Goal: Task Accomplishment & Management: Use online tool/utility

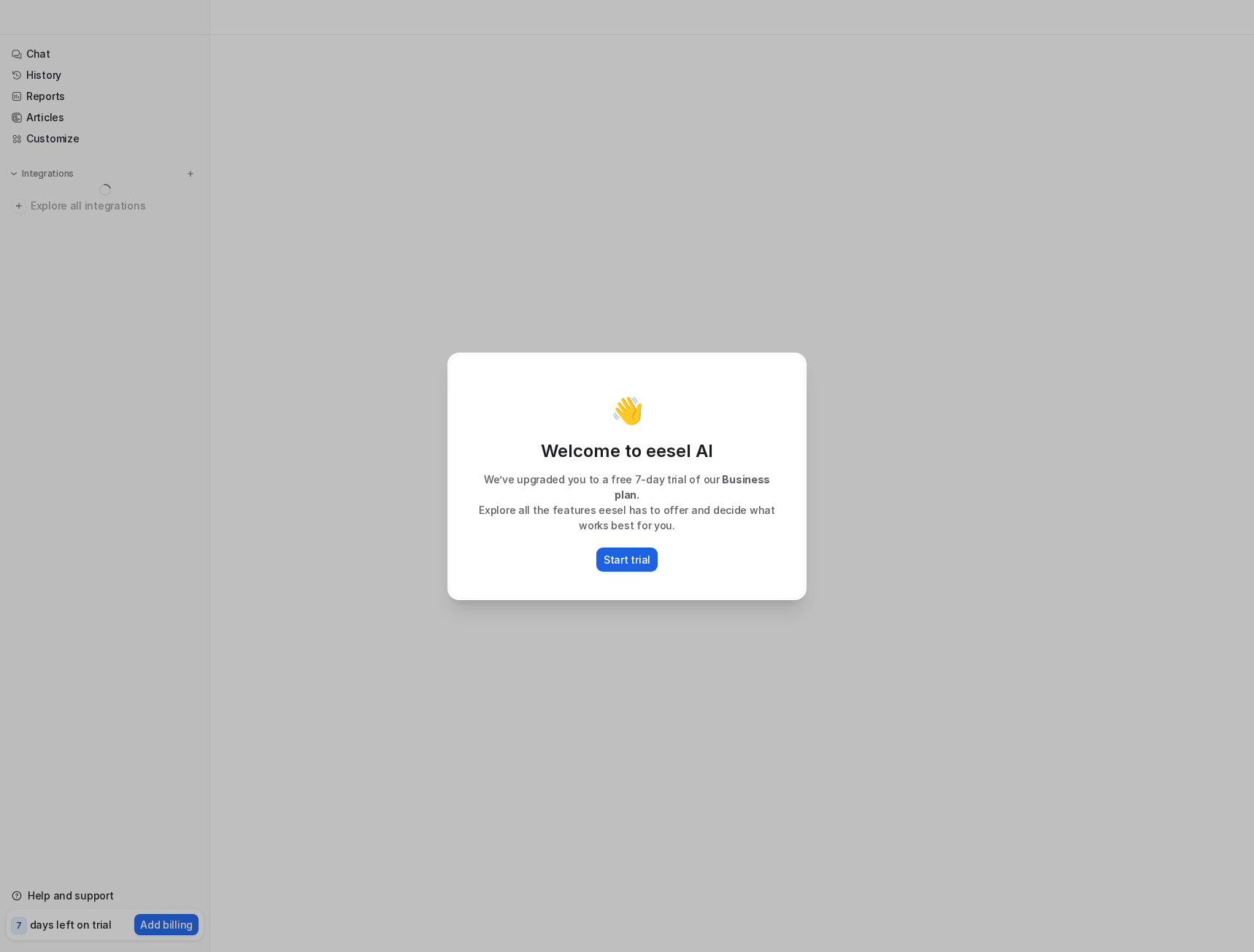
click at [622, 552] on p "Start trial" at bounding box center [627, 560] width 47 height 15
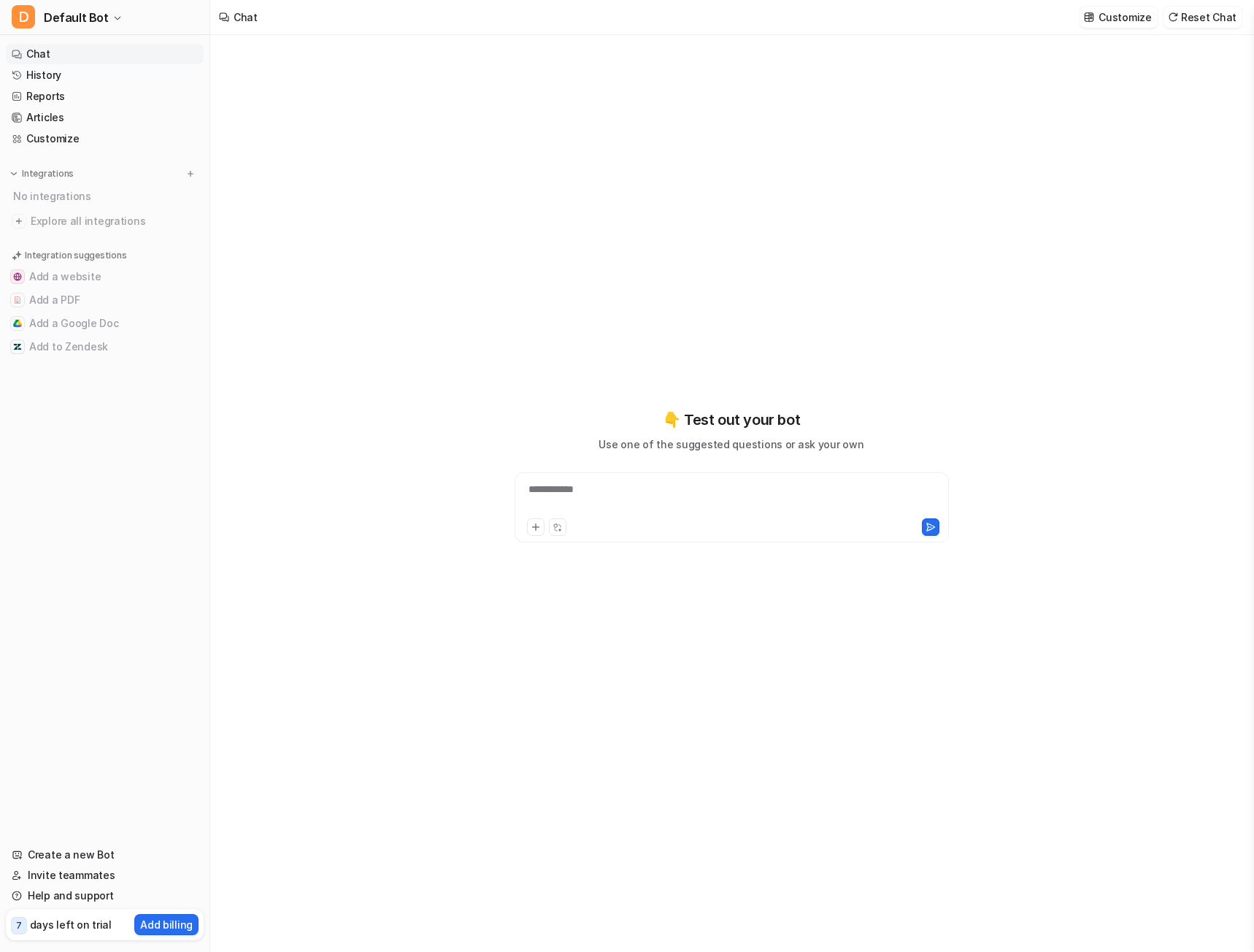
type textarea "**********"
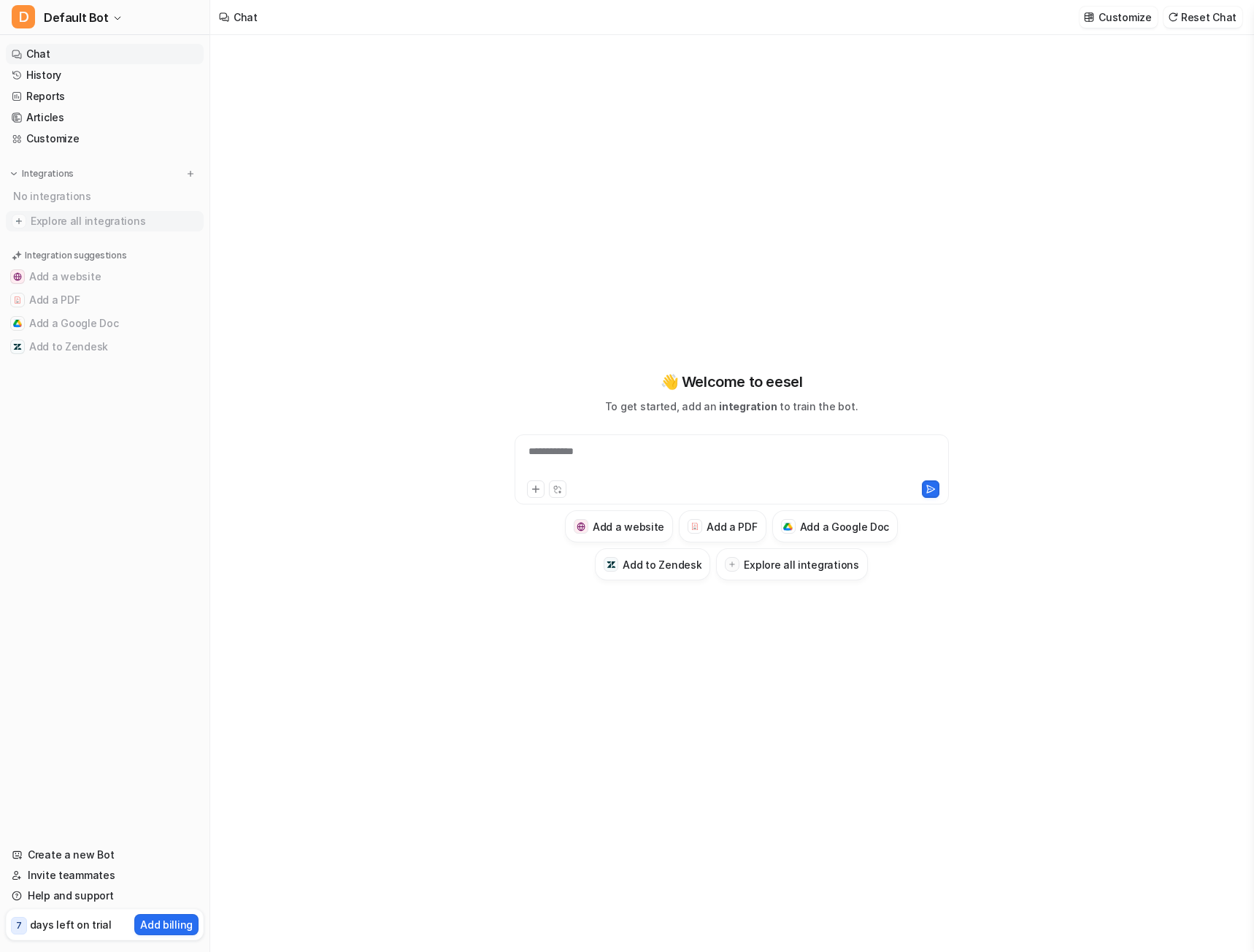
click at [64, 219] on span "Explore all integrations" at bounding box center [114, 221] width 168 height 23
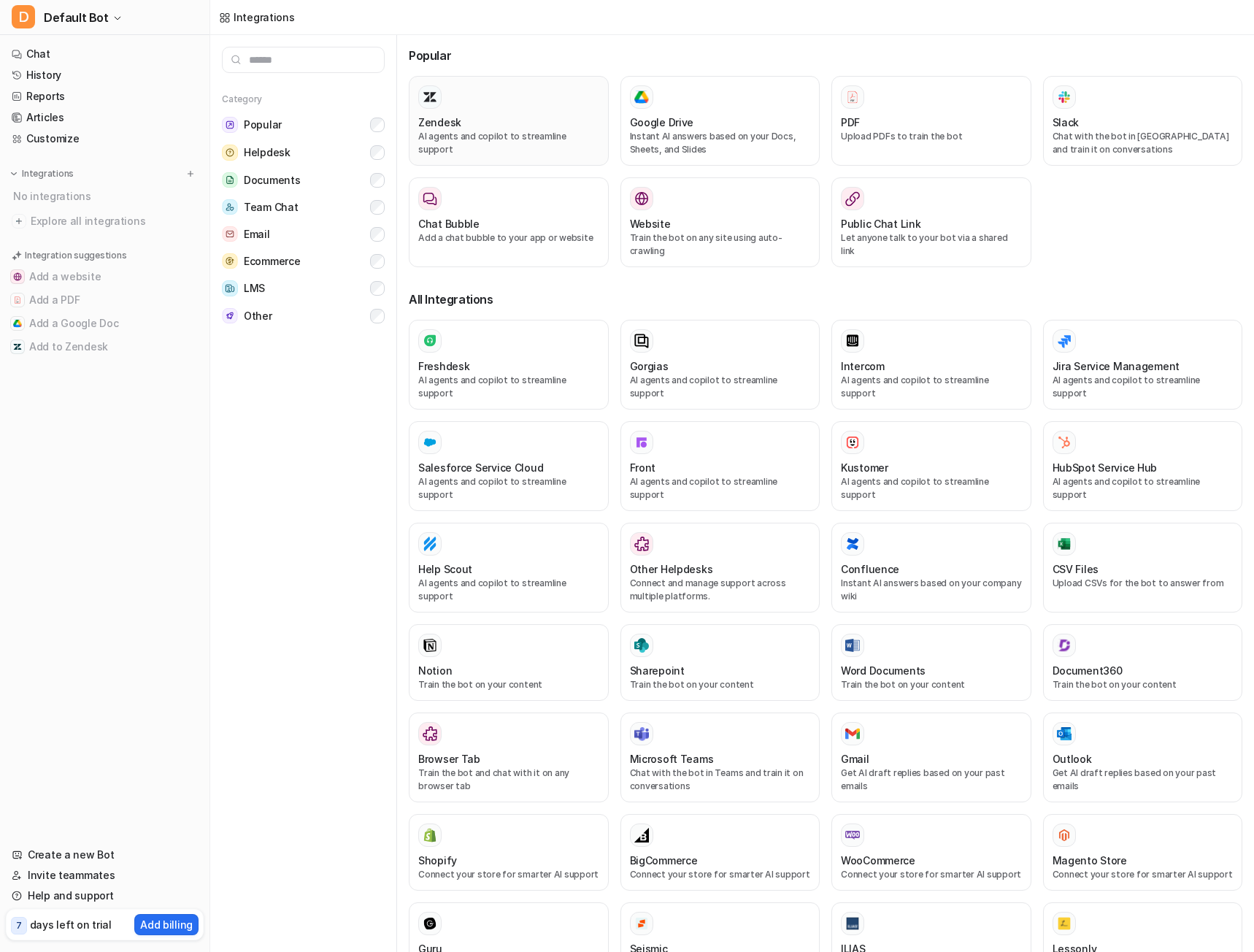
click at [445, 120] on h3 "Zendesk" at bounding box center [440, 122] width 43 height 15
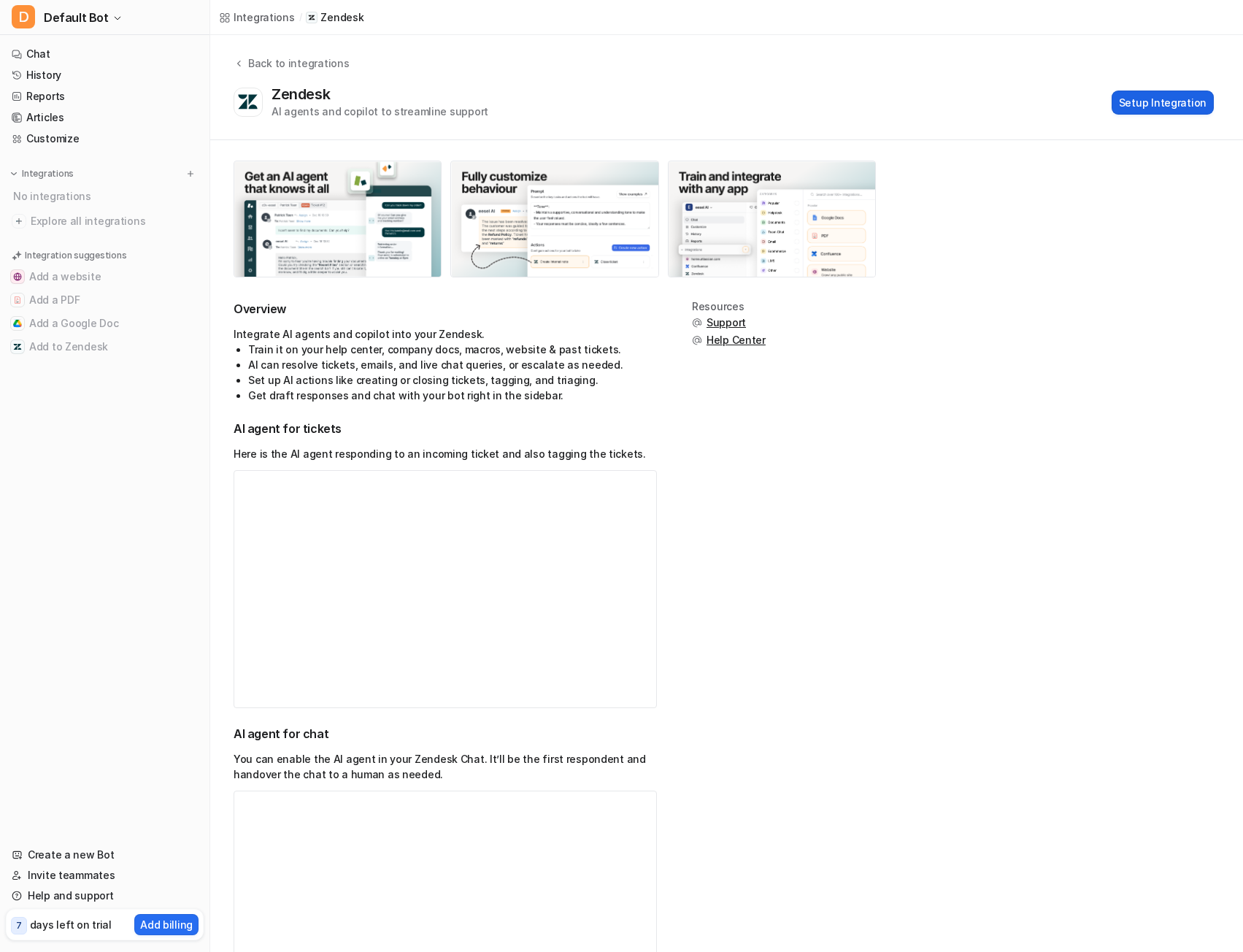
click at [1157, 91] on button "Setup Integration" at bounding box center [1163, 102] width 102 height 24
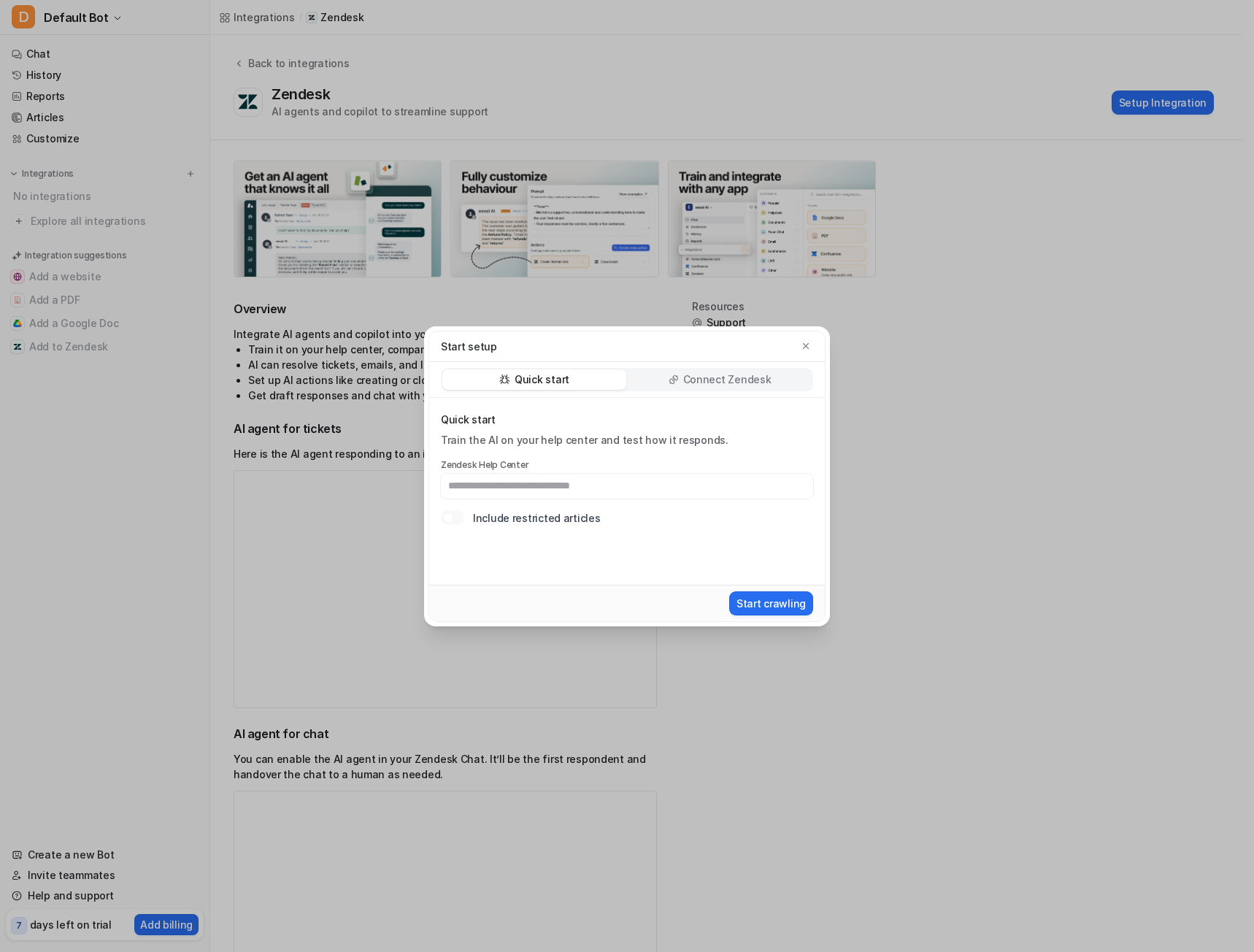
click at [715, 382] on p "Connect Zendesk" at bounding box center [727, 379] width 88 height 15
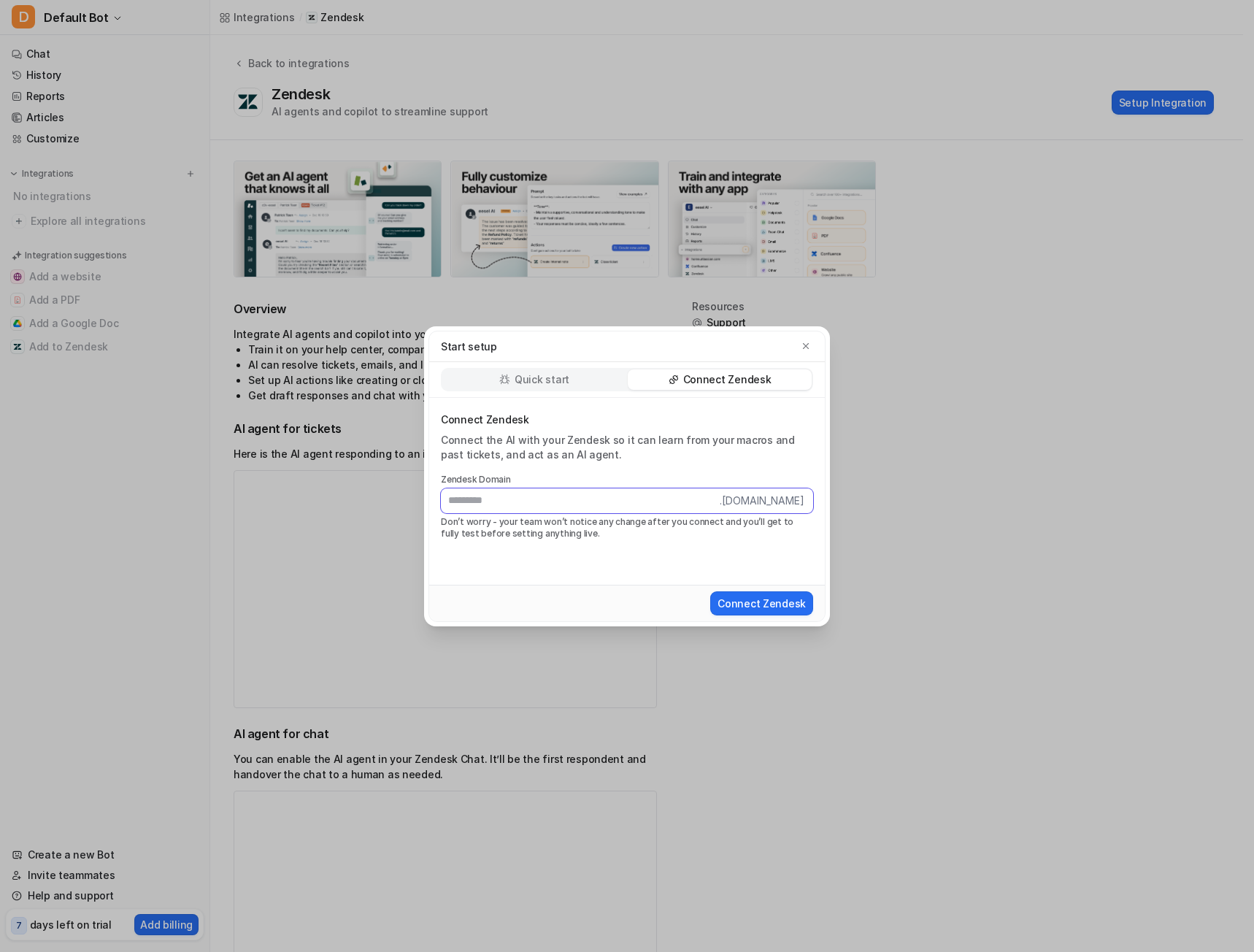
paste input "**********"
type input "**********"
click at [763, 603] on button "Connect Zendesk" at bounding box center [761, 603] width 103 height 24
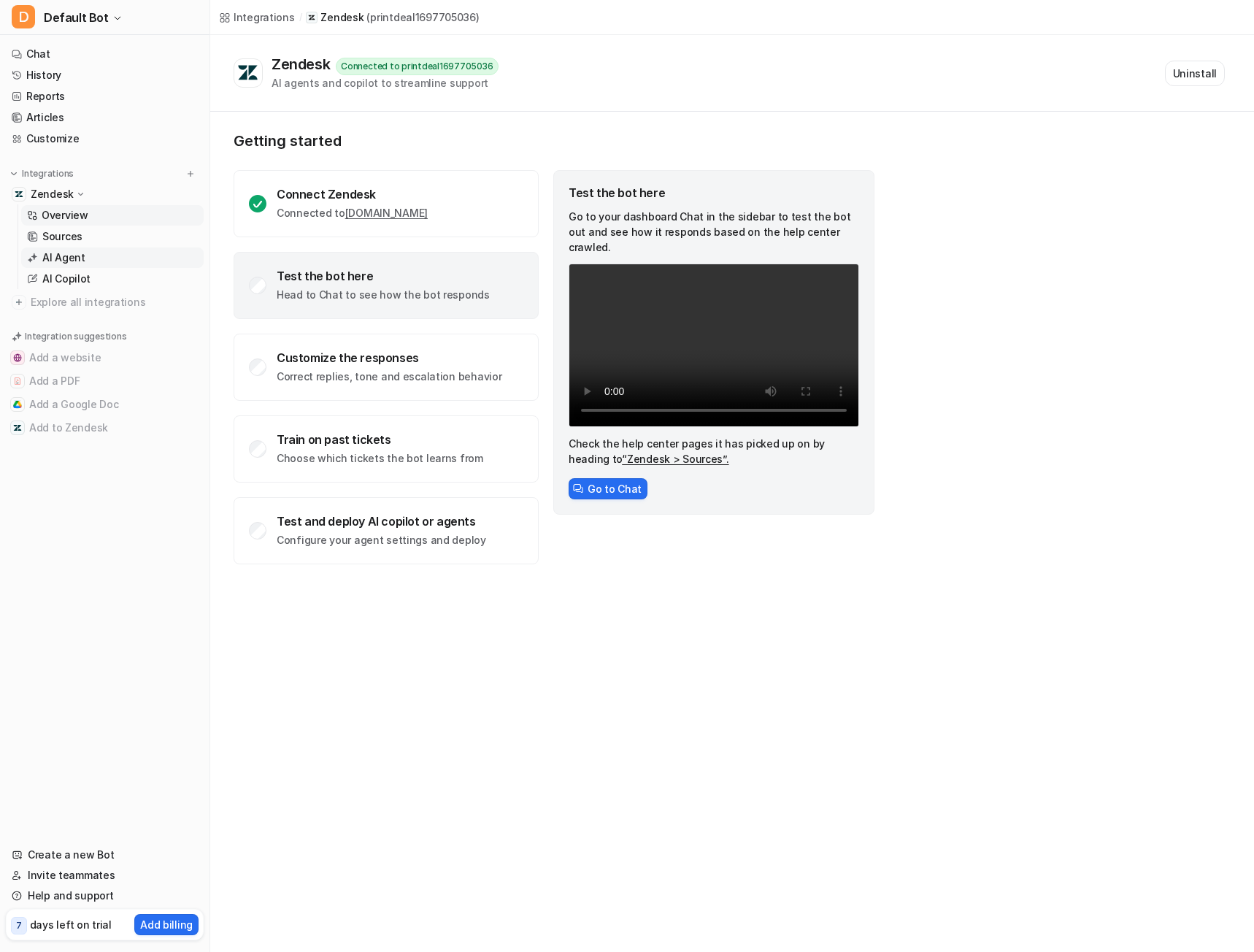
click at [76, 259] on p "AI Agent" at bounding box center [64, 257] width 43 height 15
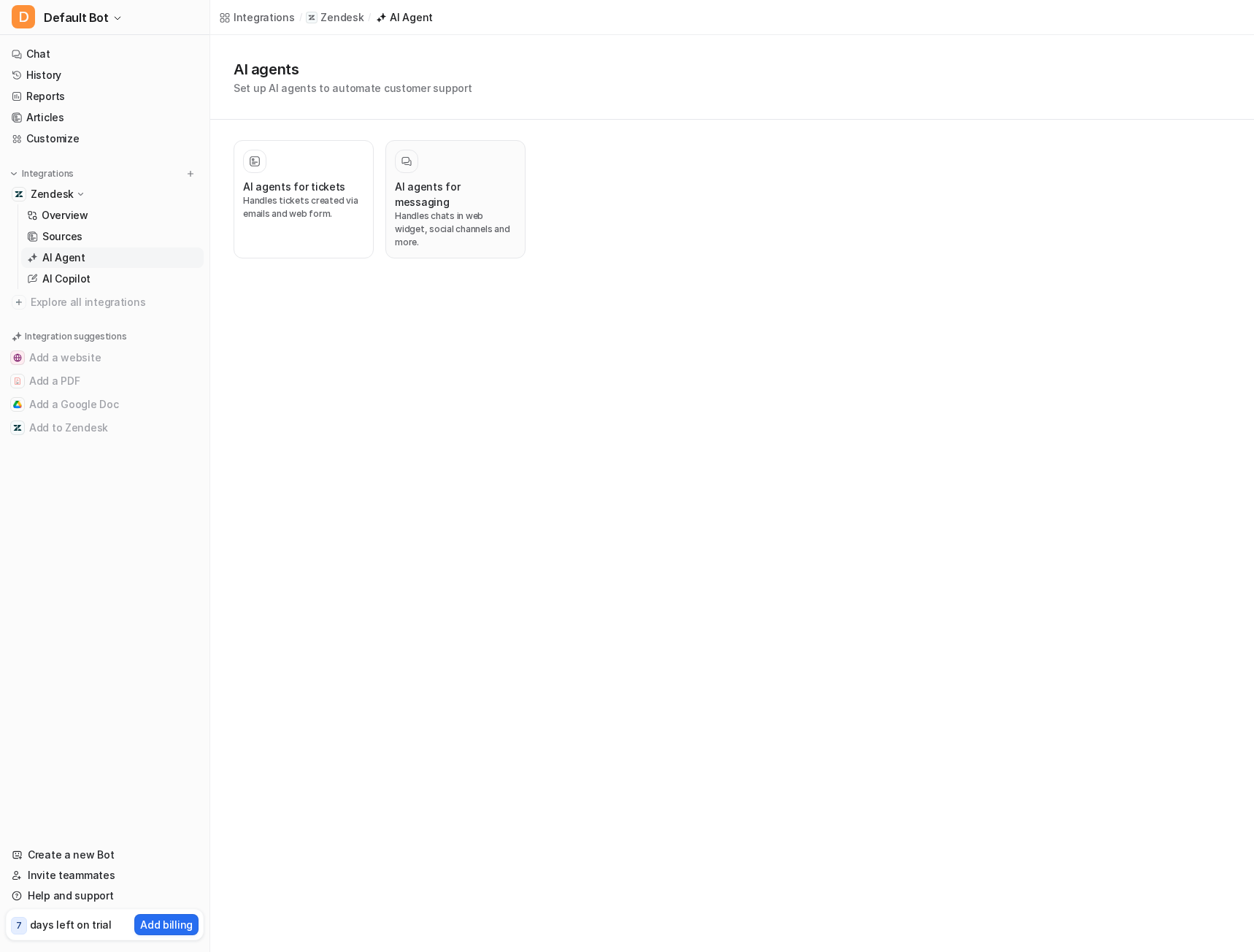
click at [415, 167] on div at bounding box center [407, 161] width 23 height 23
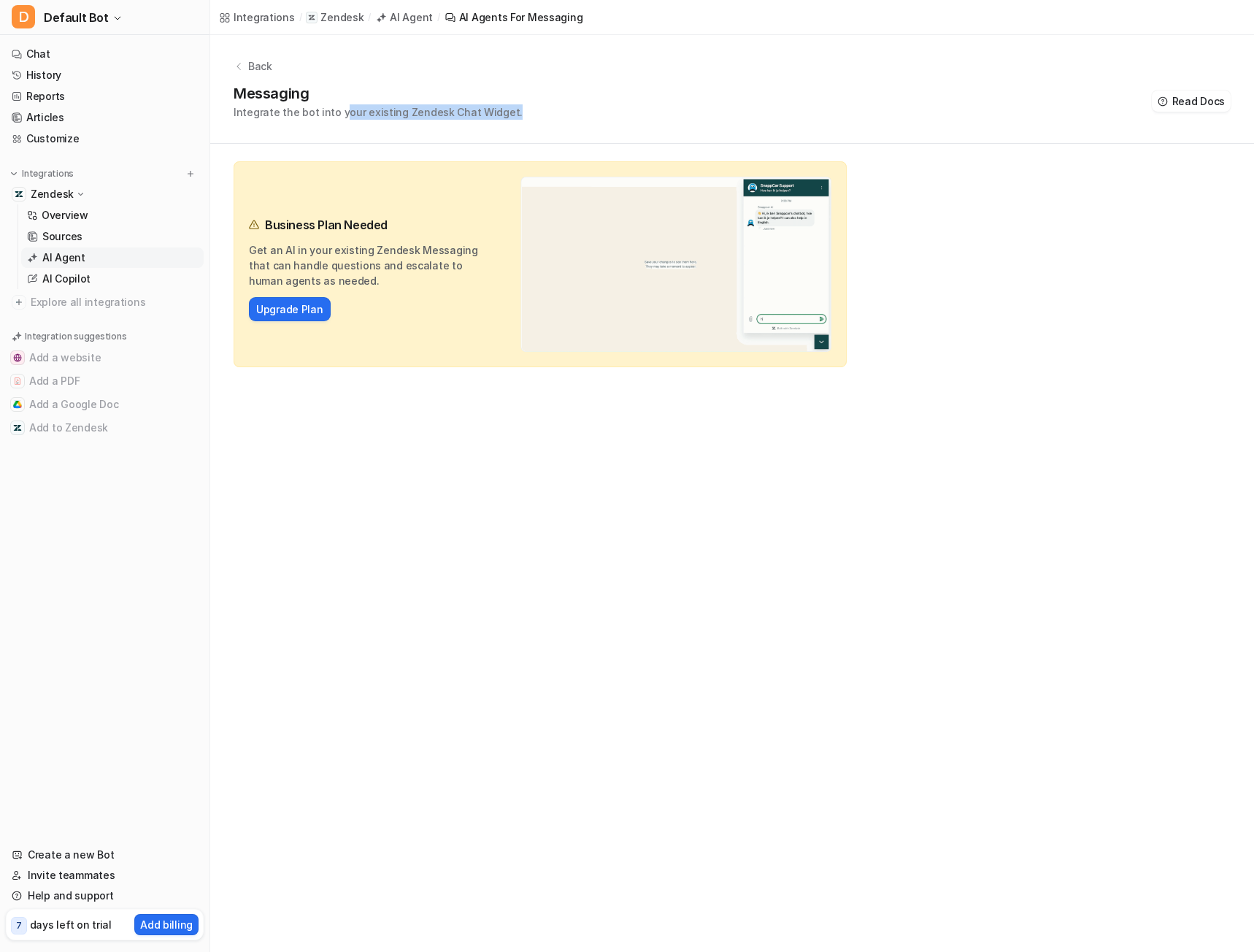
drag, startPoint x: 355, startPoint y: 110, endPoint x: 692, endPoint y: 115, distance: 337.0
click at [600, 113] on div "Messaging Integrate the bot into your existing Zendesk Chat Widget. Read Docs" at bounding box center [733, 101] width 998 height 37
drag, startPoint x: 259, startPoint y: 250, endPoint x: 488, endPoint y: 281, distance: 231.1
click at [488, 281] on p "Get an AI in your existing Zendesk Messaging that can handle questions and esca…" at bounding box center [368, 266] width 239 height 46
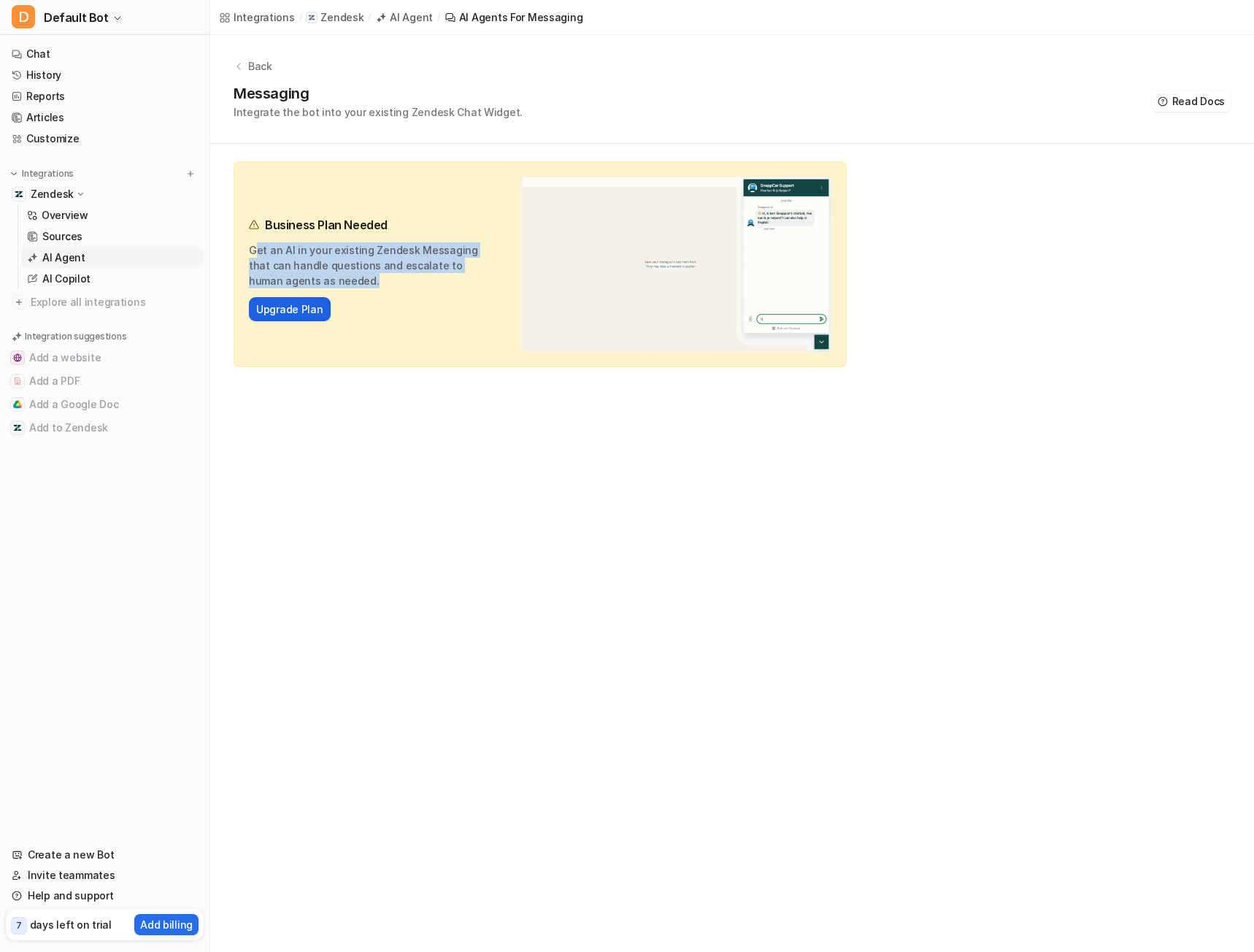
click at [301, 307] on link "Upgrade Plan" at bounding box center [290, 309] width 67 height 15
